Goal: Task Accomplishment & Management: Manage account settings

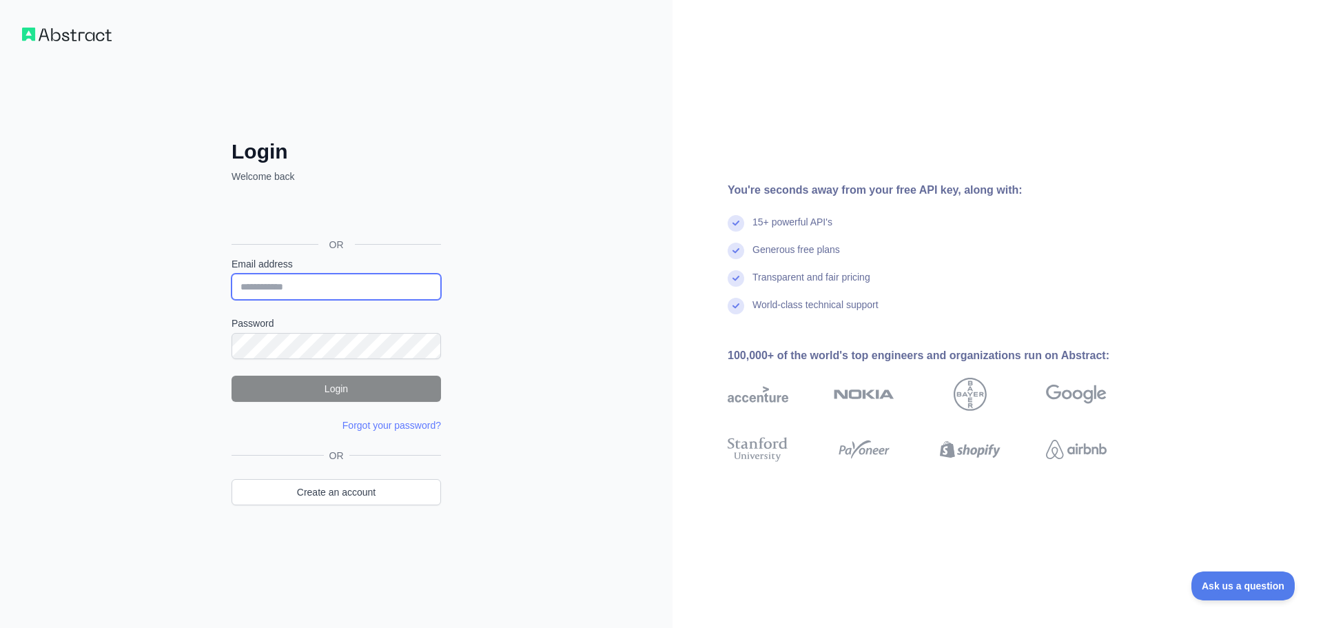
type input "**********"
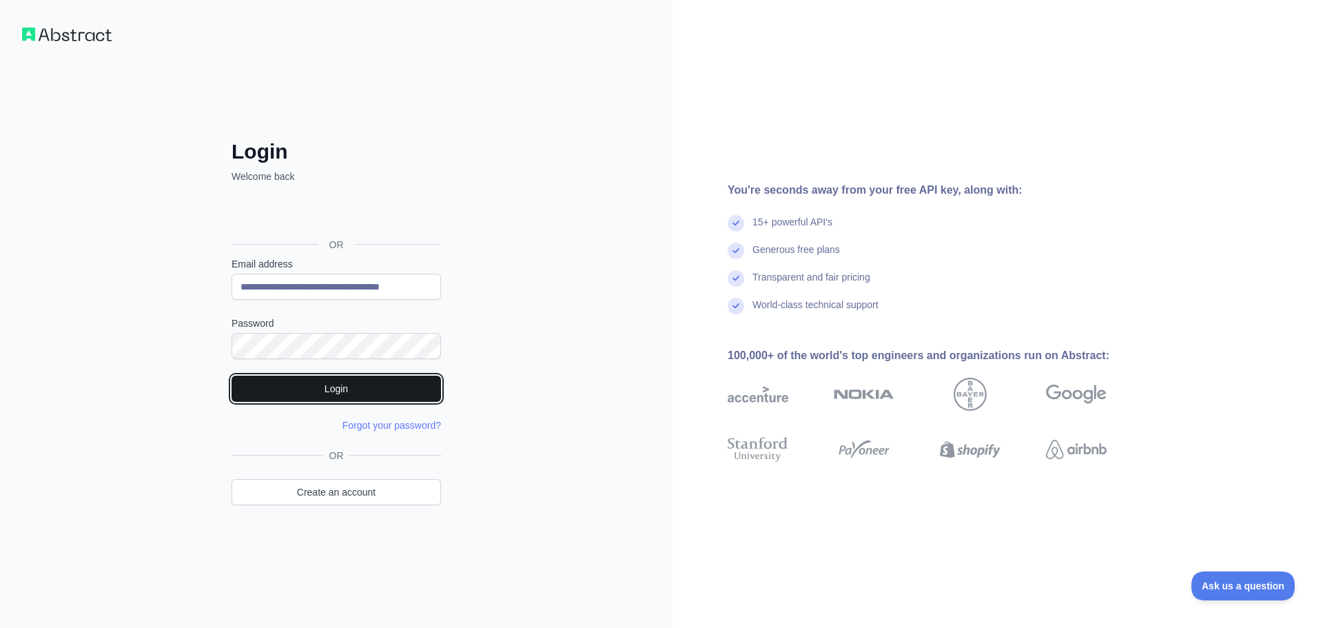
click at [325, 390] on button "Login" at bounding box center [336, 389] width 209 height 26
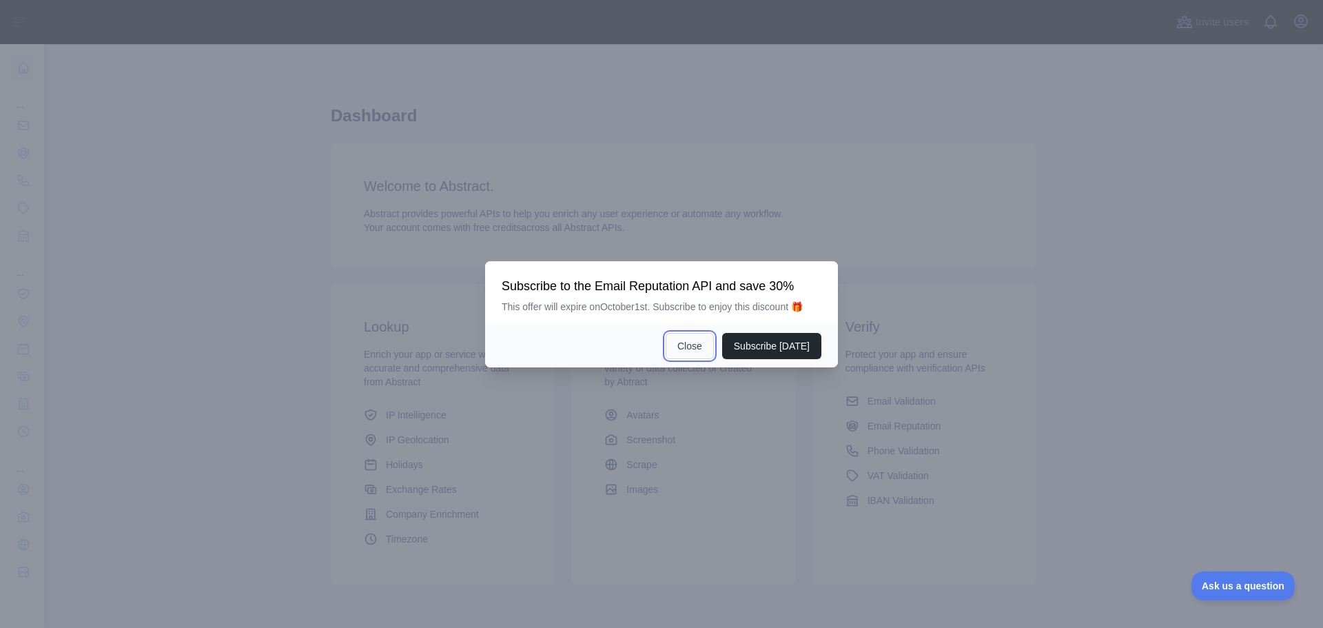
click at [695, 349] on button "Close" at bounding box center [690, 346] width 48 height 26
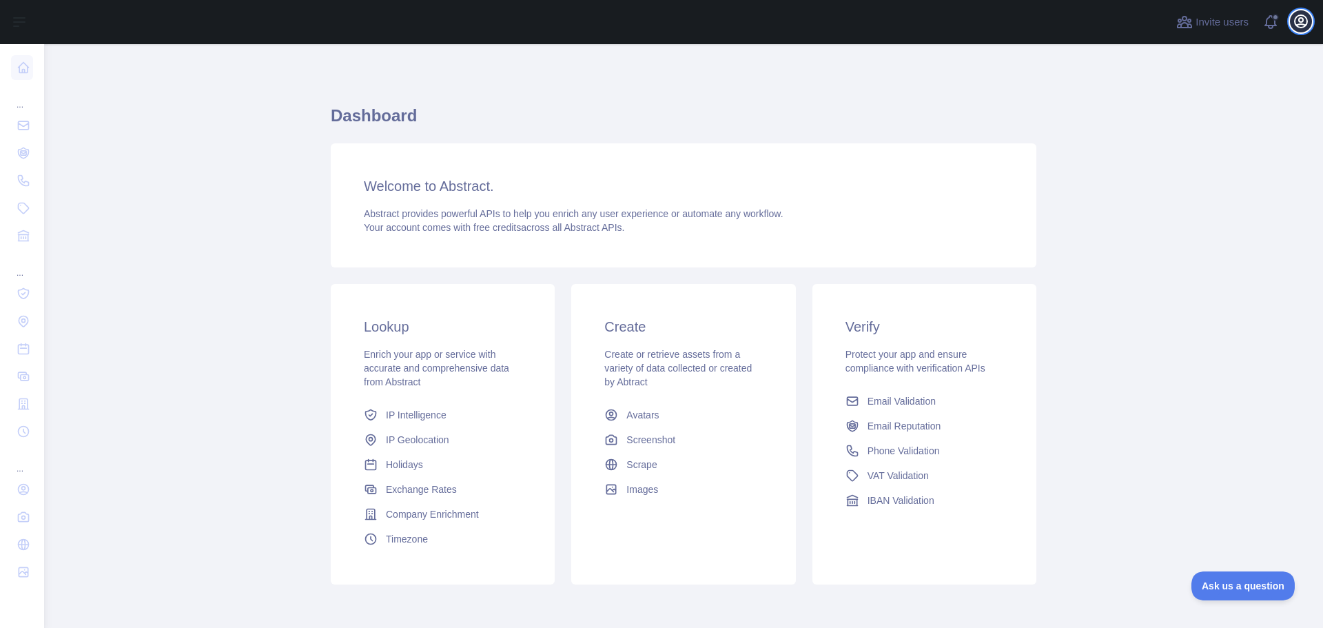
click at [1294, 23] on icon "button" at bounding box center [1301, 21] width 17 height 17
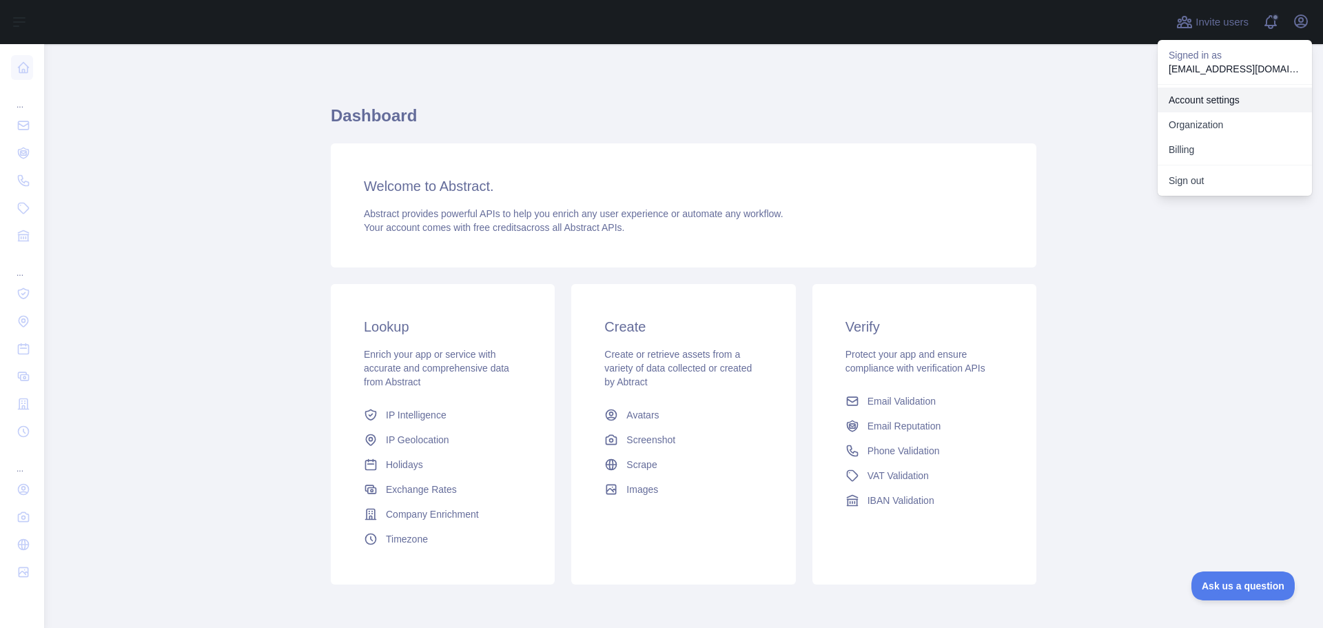
click at [1252, 96] on link "Account settings" at bounding box center [1235, 100] width 154 height 25
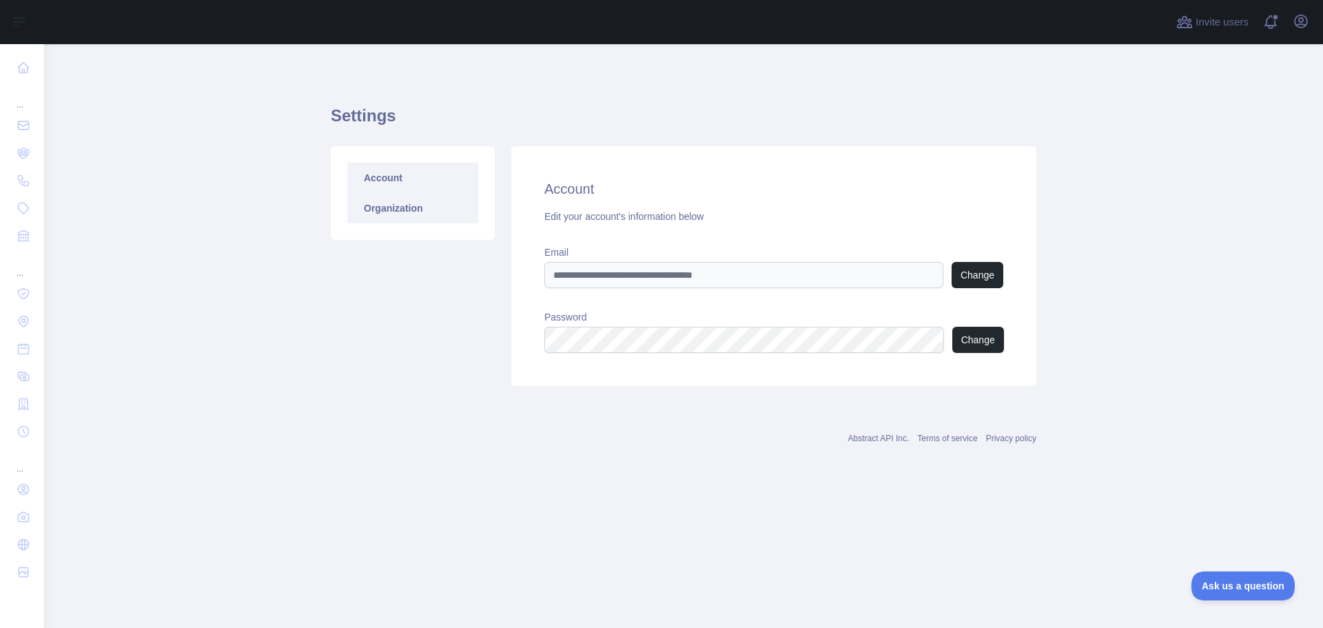
click at [444, 203] on link "Organization" at bounding box center [412, 208] width 131 height 30
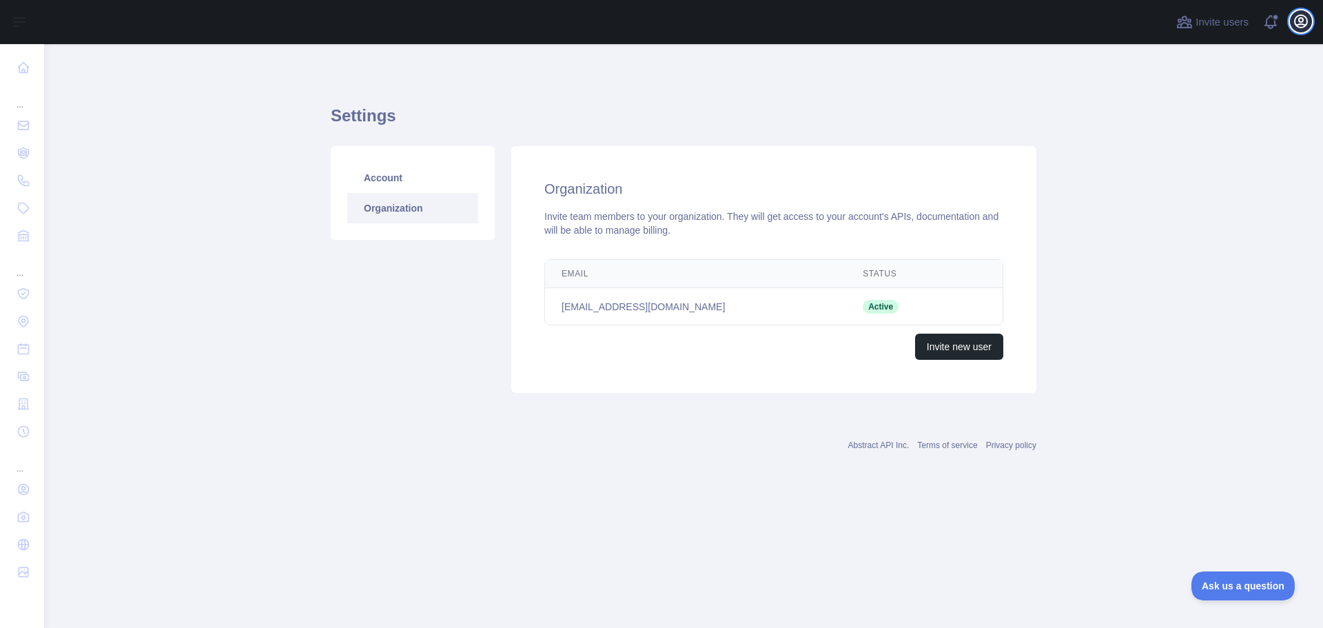
click at [1295, 17] on icon "button" at bounding box center [1301, 21] width 17 height 17
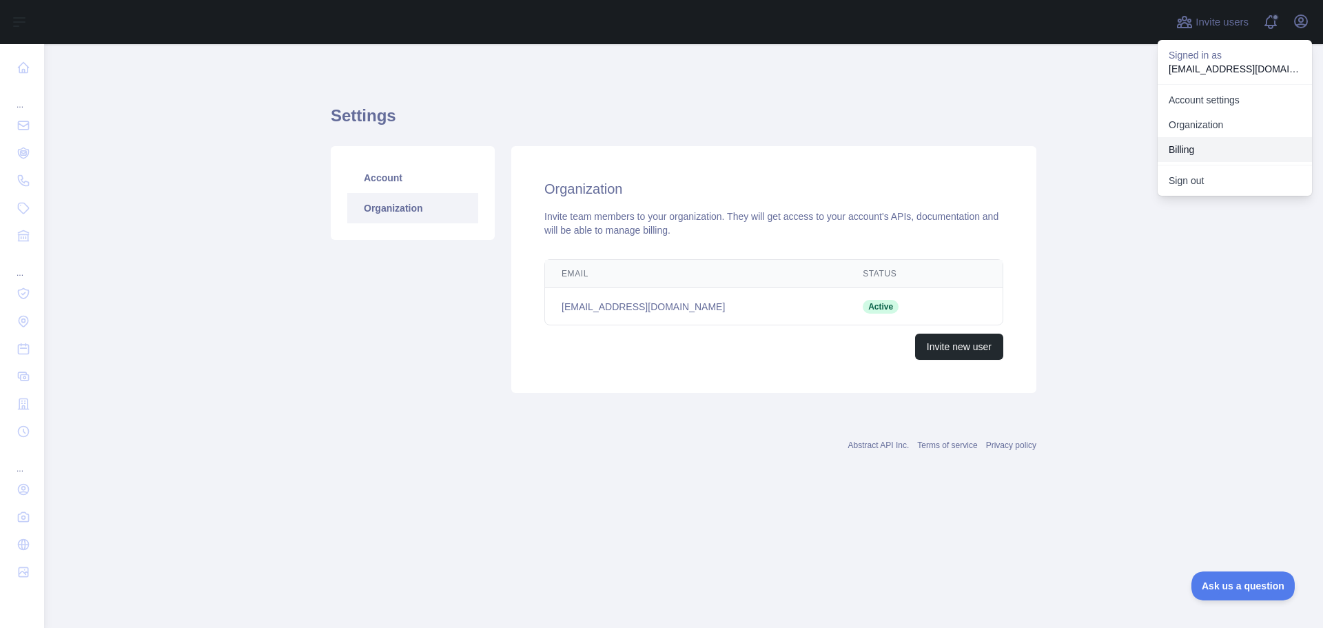
click at [1237, 150] on button "Billing" at bounding box center [1235, 149] width 154 height 25
